Goal: Task Accomplishment & Management: Manage account settings

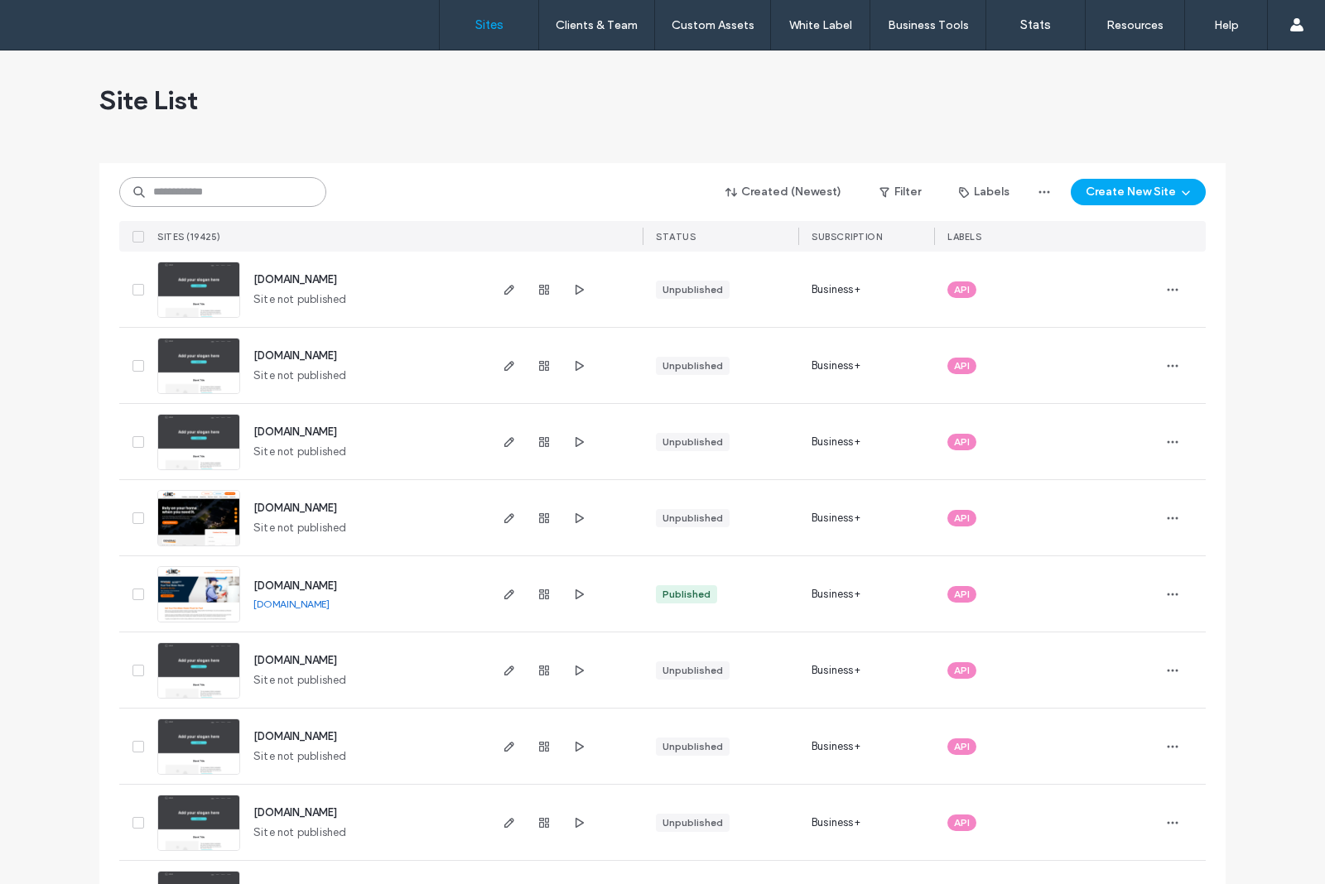
drag, startPoint x: 262, startPoint y: 190, endPoint x: 249, endPoint y: 175, distance: 20.0
click at [262, 190] on input at bounding box center [222, 192] width 207 height 30
type input "********"
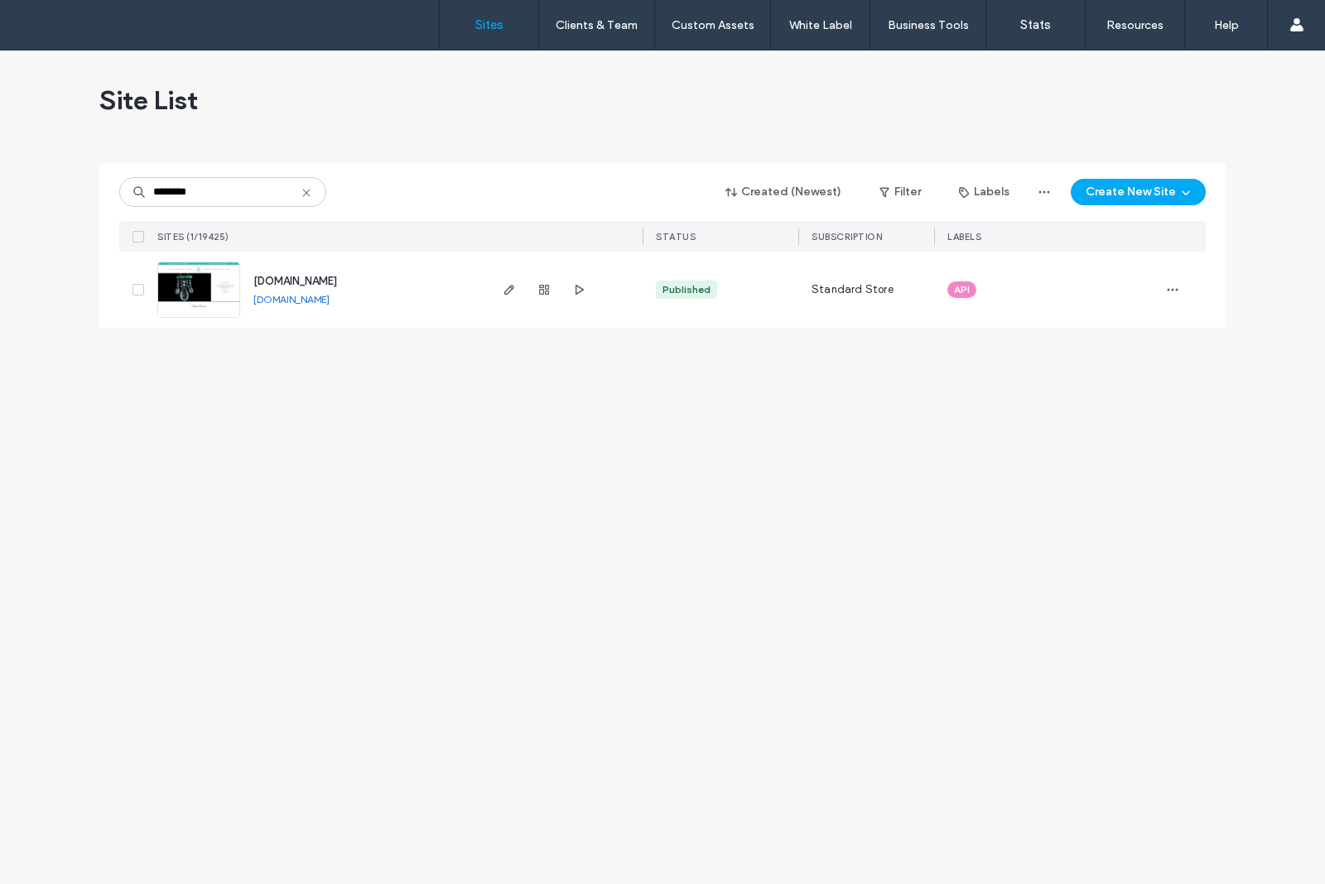
click at [232, 281] on img at bounding box center [198, 318] width 81 height 113
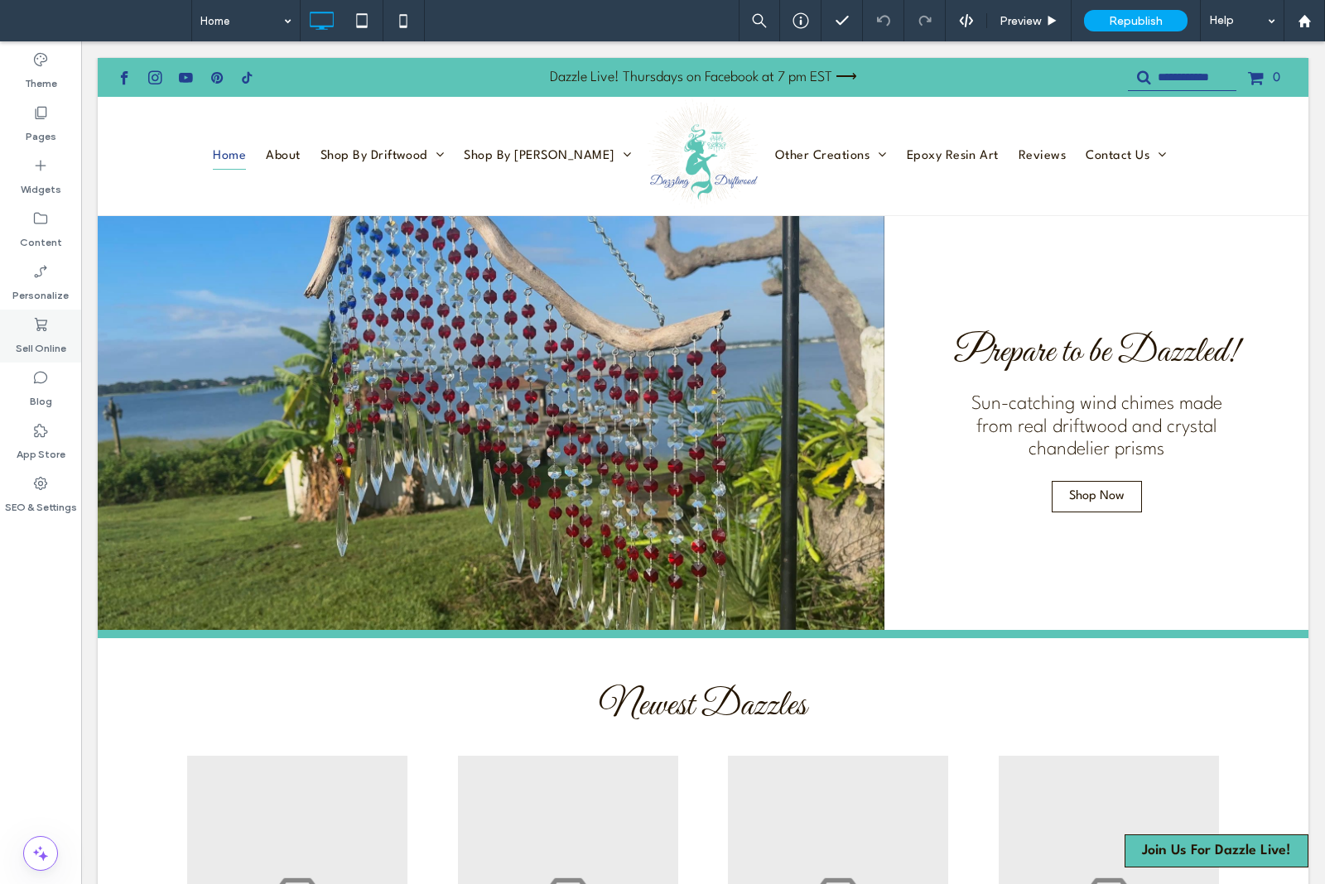
click at [31, 335] on label "Sell Online" at bounding box center [41, 344] width 51 height 23
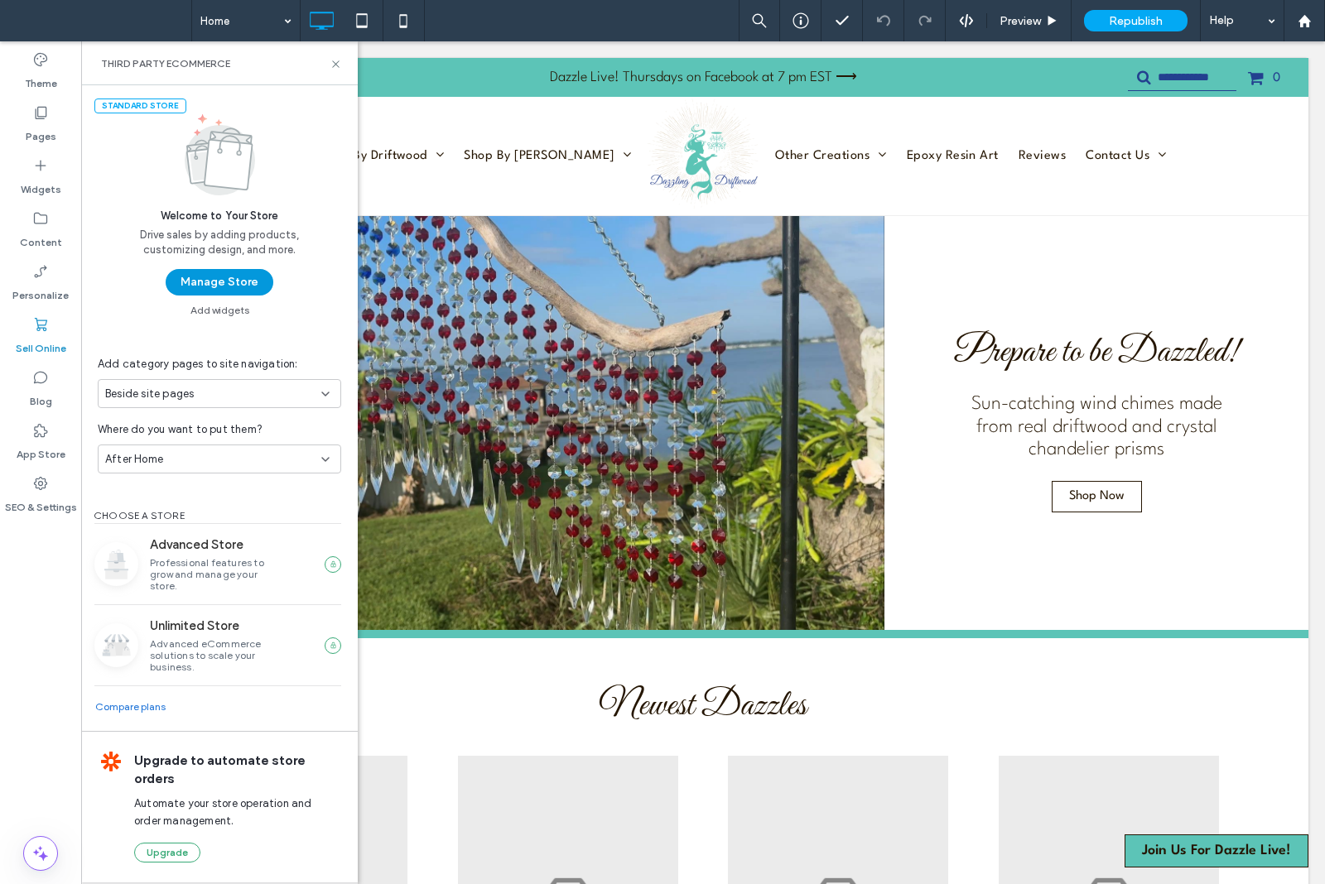
click at [196, 287] on button "Manage Store" at bounding box center [220, 282] width 108 height 26
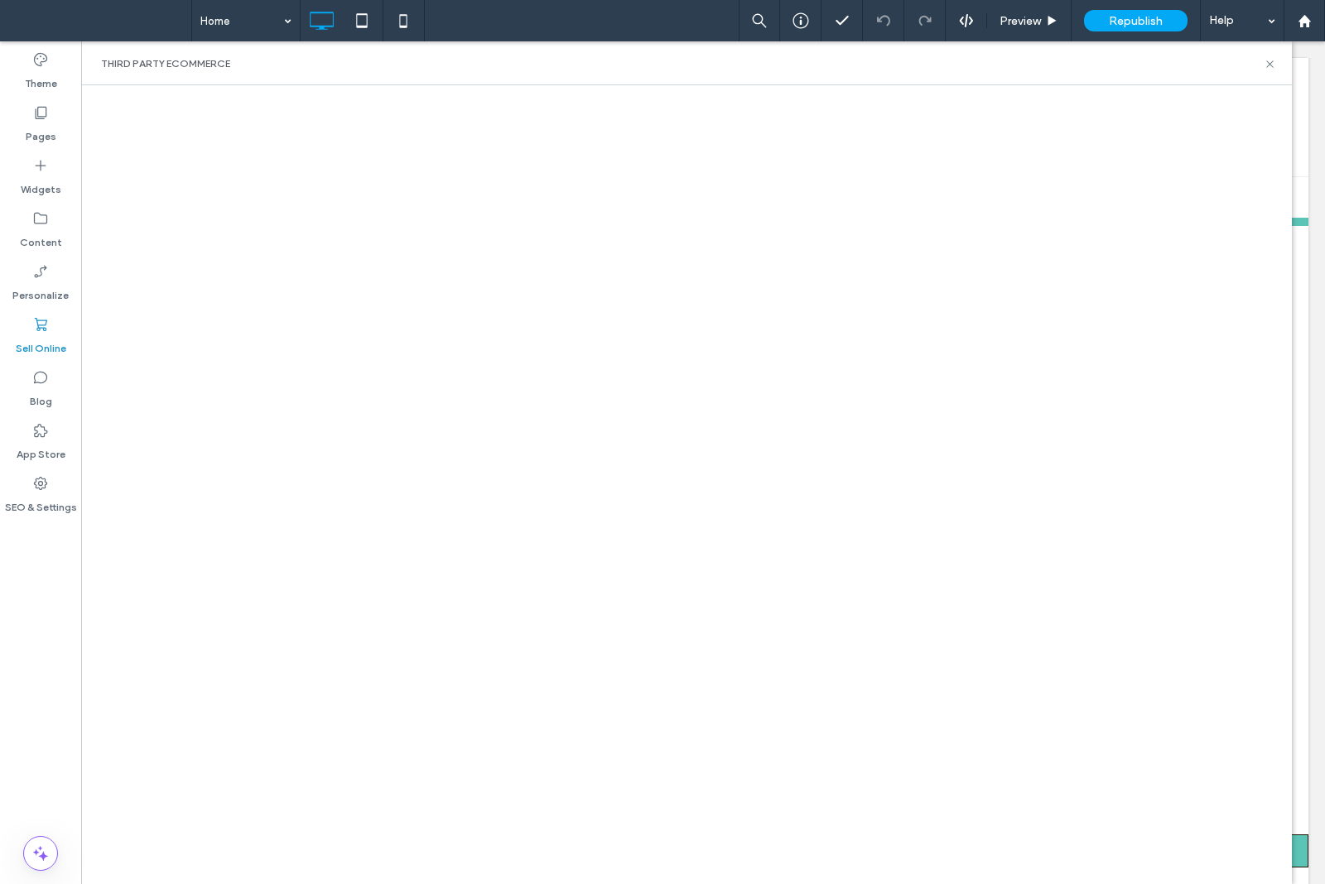
scroll to position [103, 0]
click at [38, 499] on label "SEO & Settings" at bounding box center [41, 503] width 72 height 23
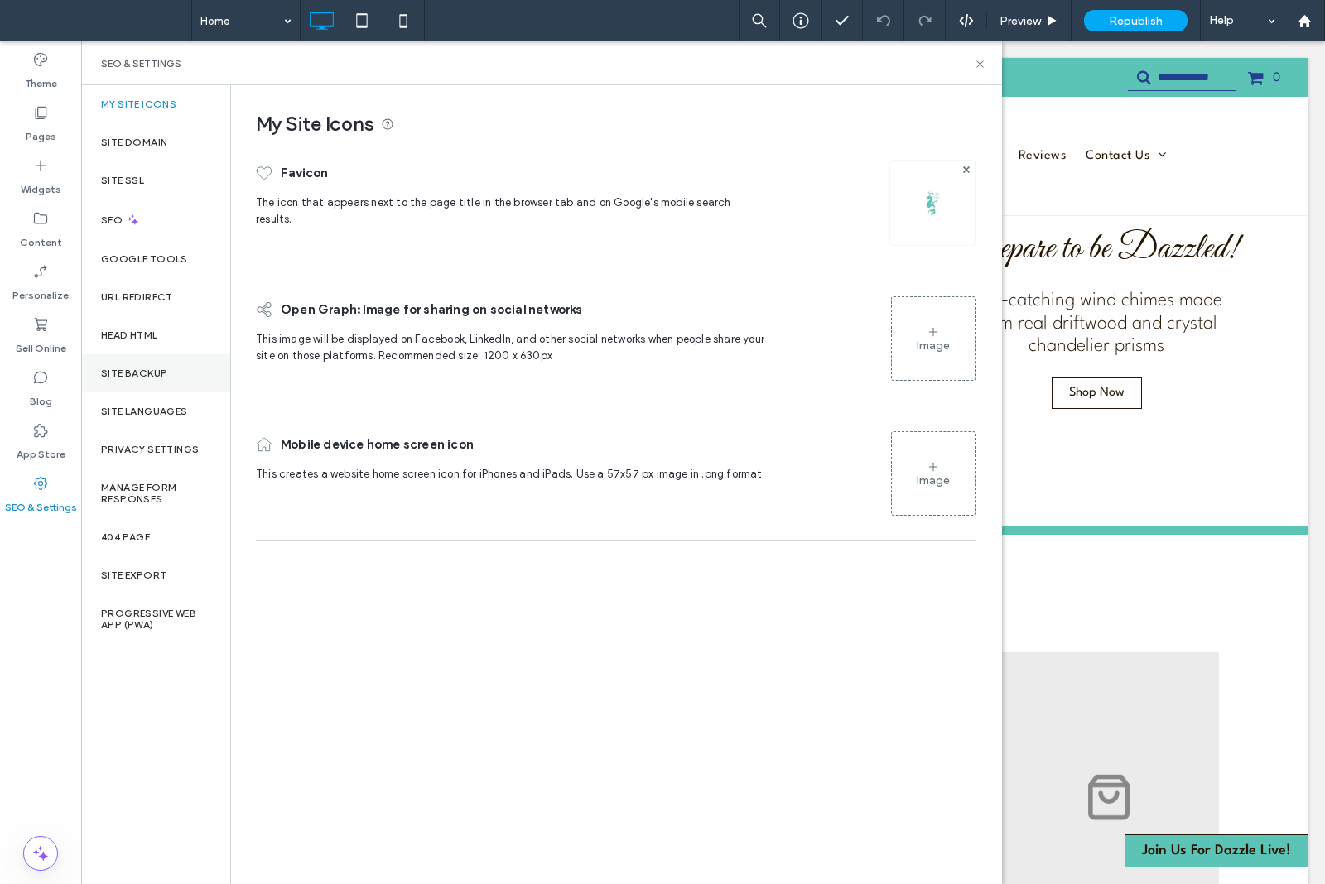
click at [91, 378] on div "Site Backup" at bounding box center [155, 373] width 149 height 38
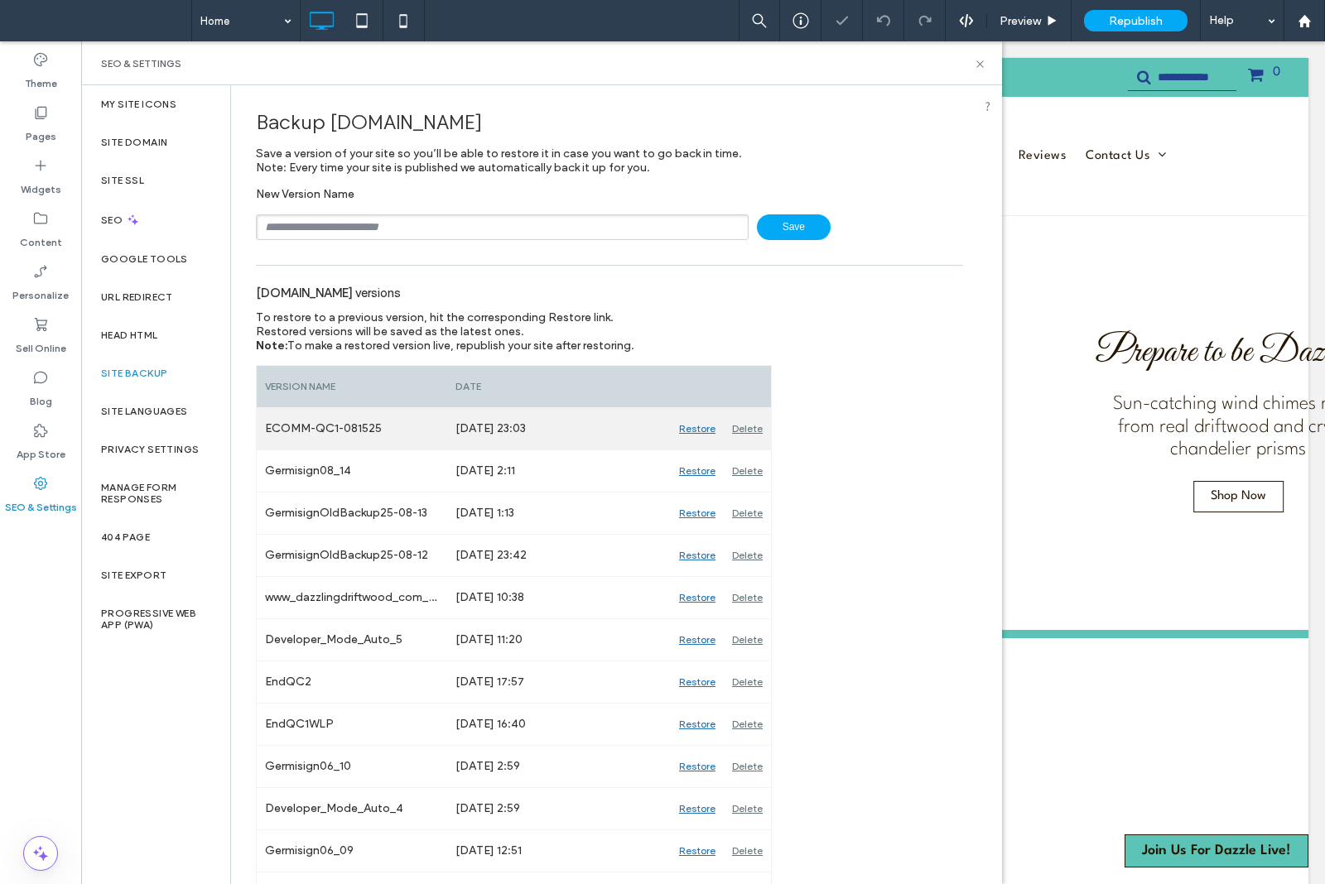
scroll to position [0, 0]
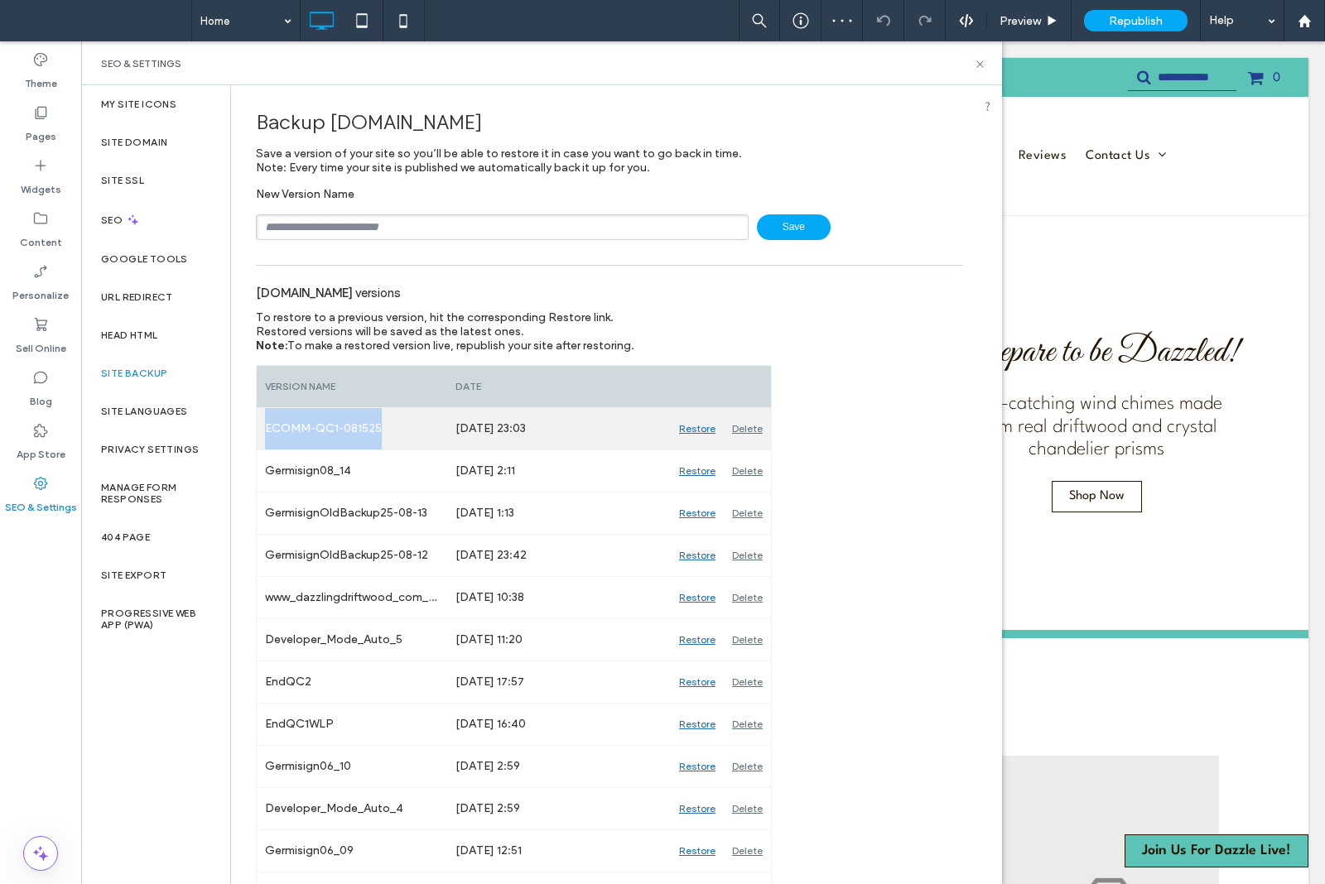
drag, startPoint x: 414, startPoint y: 432, endPoint x: 263, endPoint y: 437, distance: 150.8
click at [263, 437] on div "ECOMM-QC1-081525" at bounding box center [352, 428] width 190 height 41
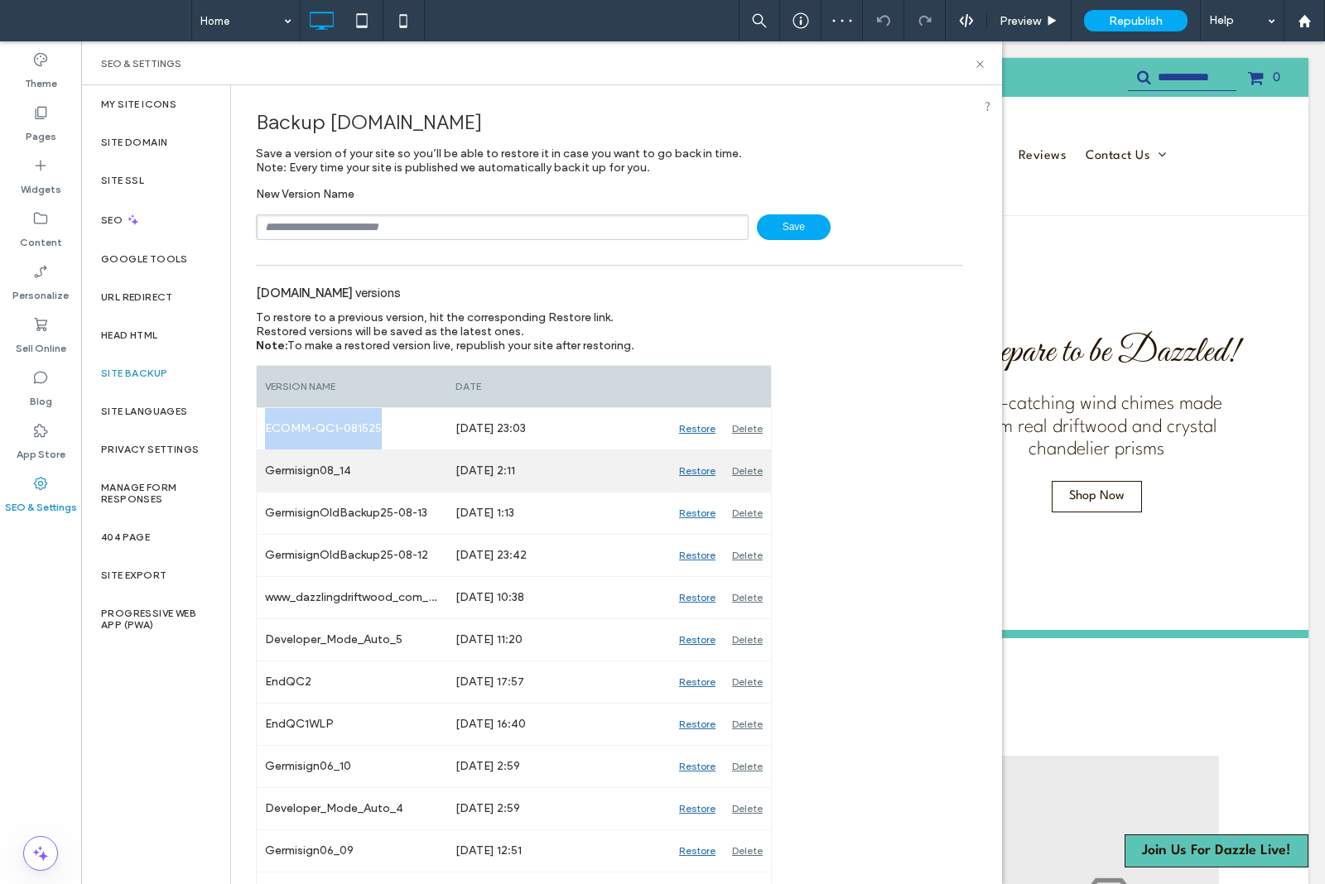
copy div "ECOMM-QC1-081525"
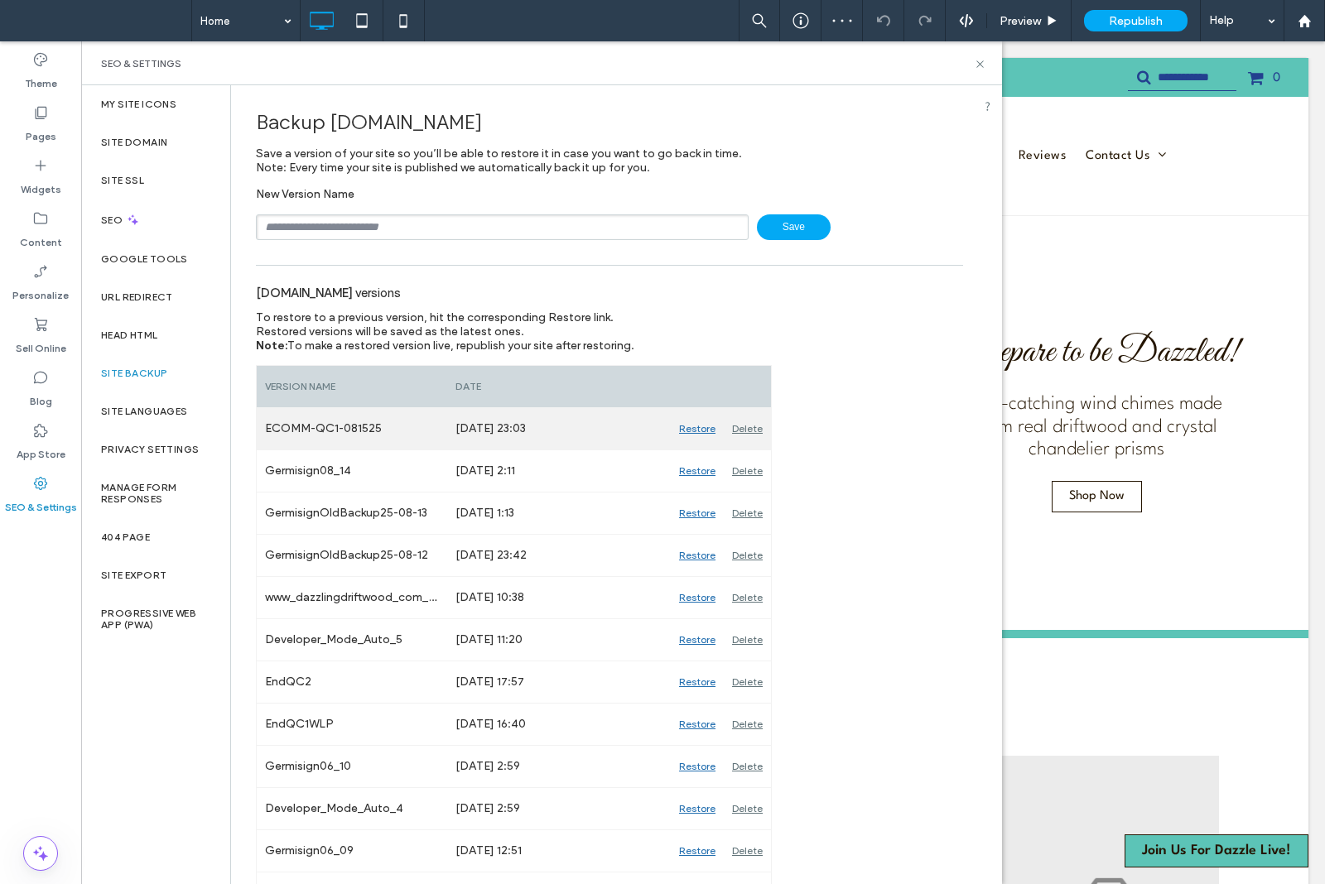
click at [739, 433] on div "Delete" at bounding box center [747, 428] width 47 height 41
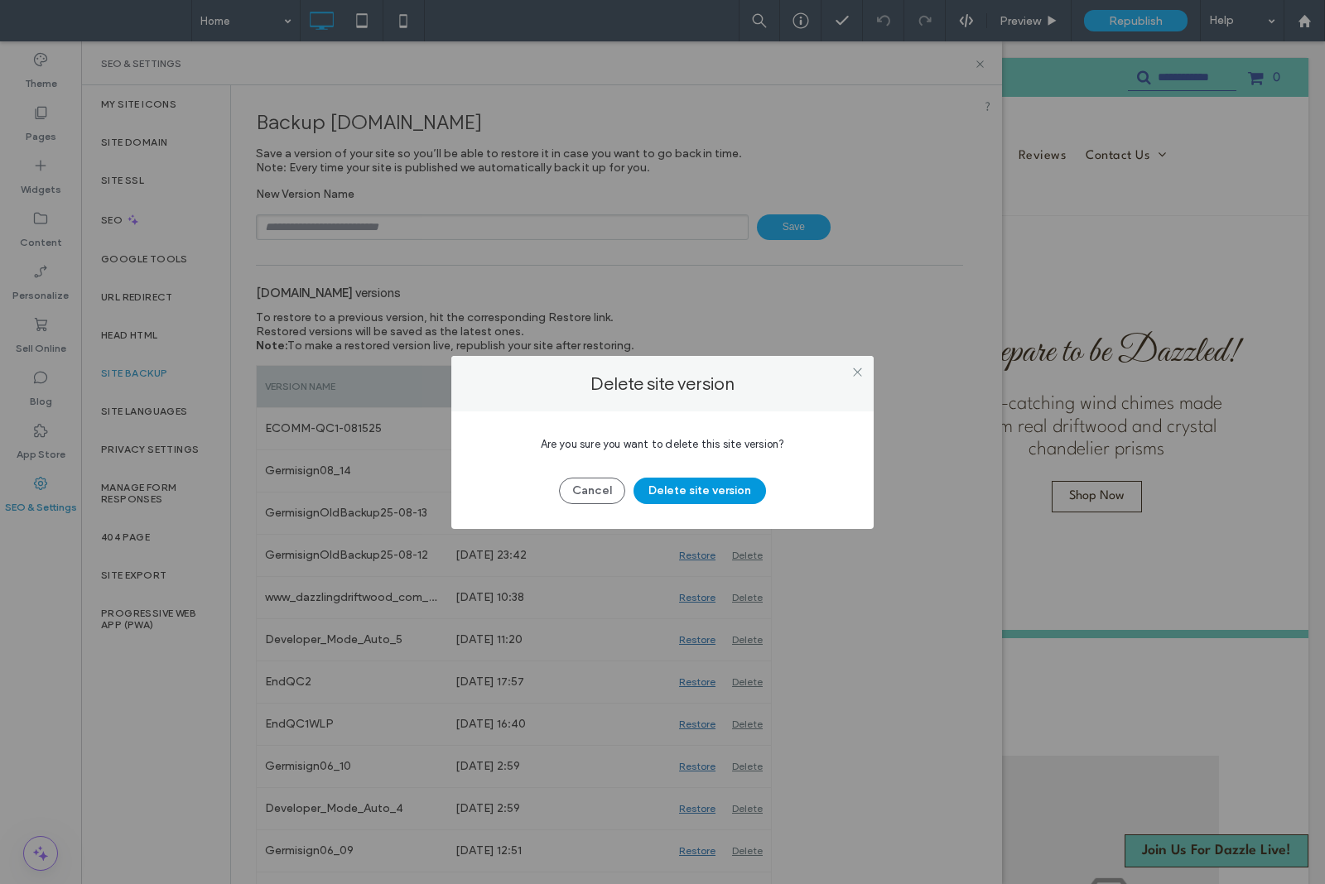
click at [683, 489] on button "Delete site version" at bounding box center [699, 491] width 132 height 26
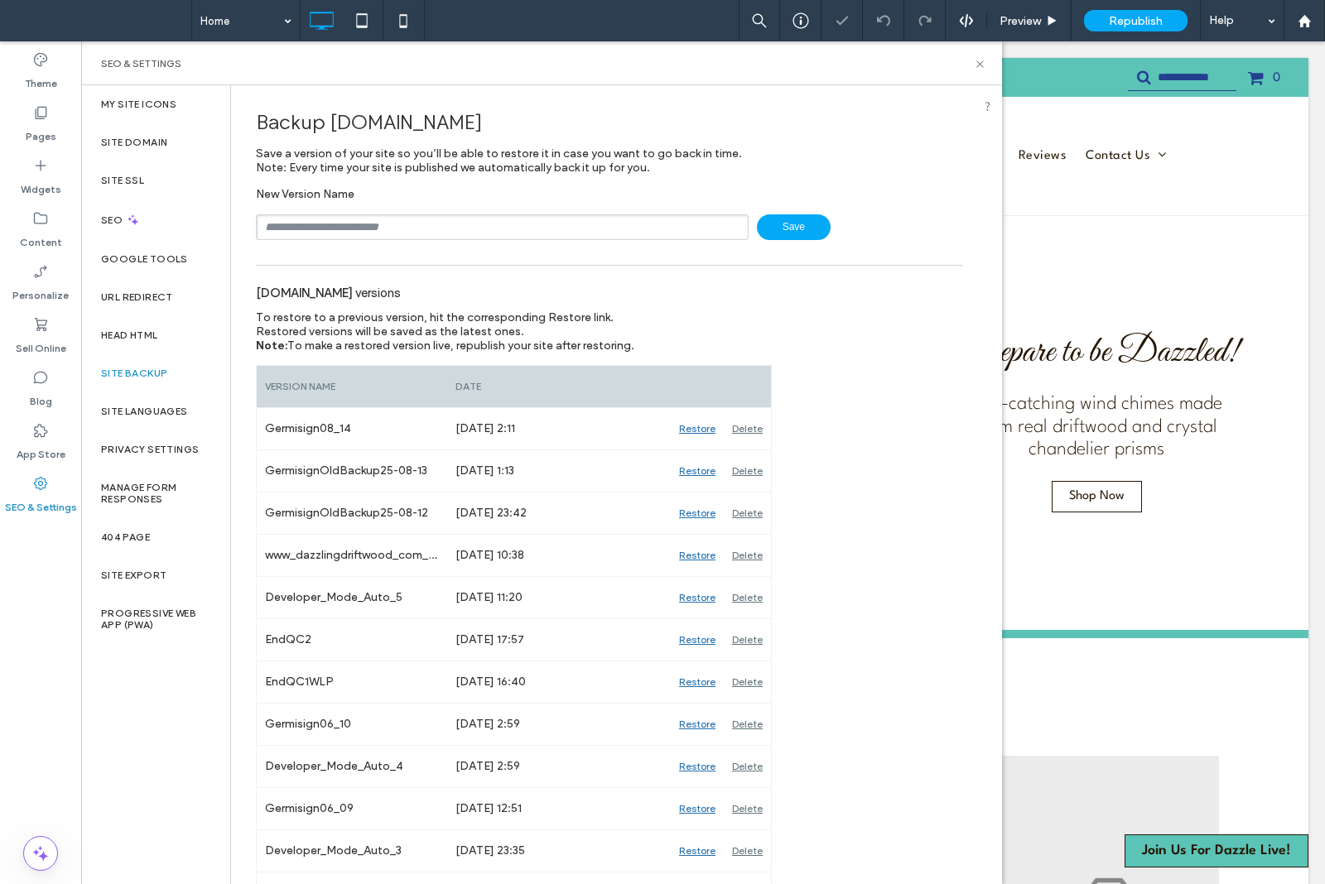
click at [371, 240] on input "text" at bounding box center [502, 227] width 493 height 26
click at [370, 226] on input "text" at bounding box center [502, 227] width 493 height 26
paste input "**********"
type input "**********"
click at [767, 228] on span "Save" at bounding box center [794, 227] width 74 height 26
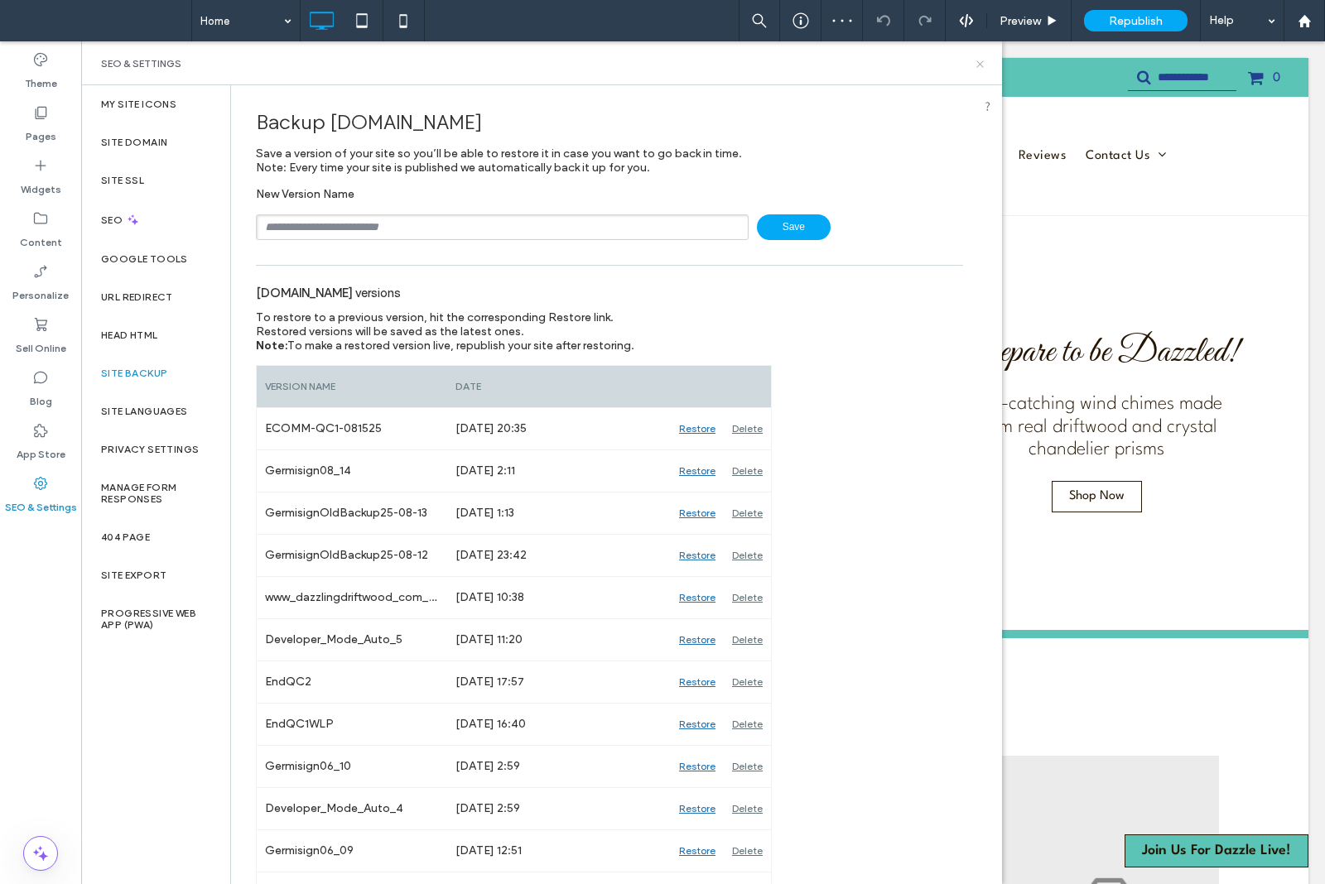
click at [981, 62] on use at bounding box center [979, 63] width 7 height 7
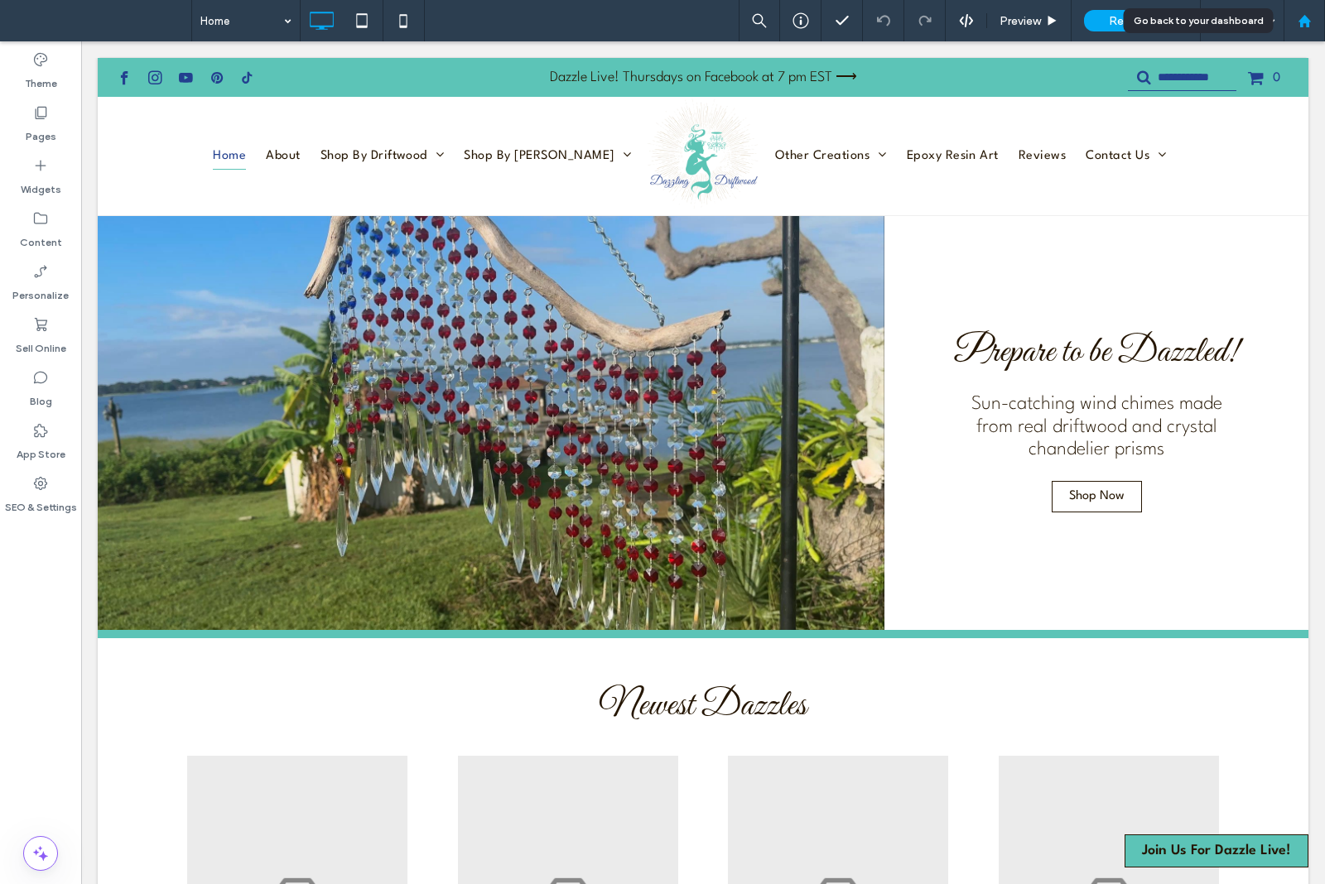
click at [1294, 25] on div at bounding box center [1304, 21] width 40 height 14
